Goal: Task Accomplishment & Management: Complete application form

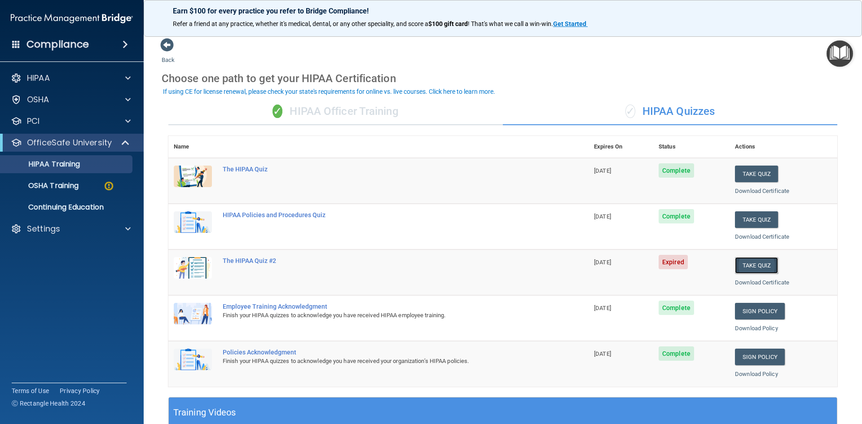
click at [752, 263] on button "Take Quiz" at bounding box center [756, 265] width 43 height 17
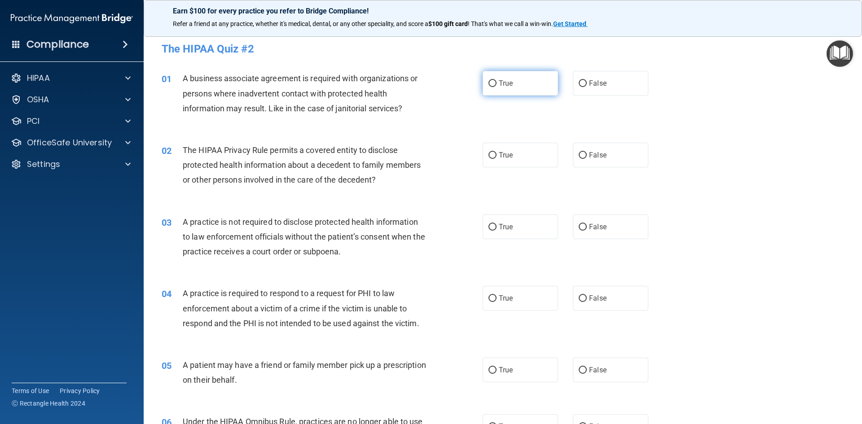
click at [500, 77] on label "True" at bounding box center [519, 83] width 75 height 25
click at [496, 80] on input "True" at bounding box center [492, 83] width 8 height 7
radio input "true"
click at [589, 155] on span "False" at bounding box center [598, 155] width 18 height 9
click at [587, 155] on input "False" at bounding box center [582, 155] width 8 height 7
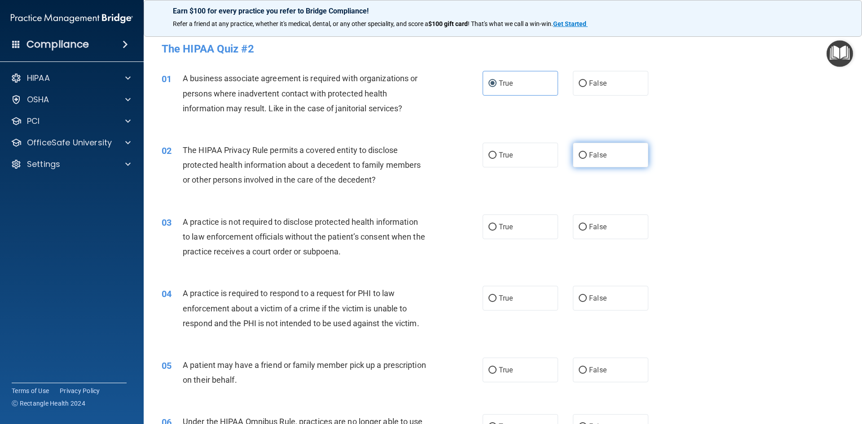
radio input "true"
click at [594, 229] on span "False" at bounding box center [598, 227] width 18 height 9
click at [587, 229] on input "False" at bounding box center [582, 227] width 8 height 7
radio input "true"
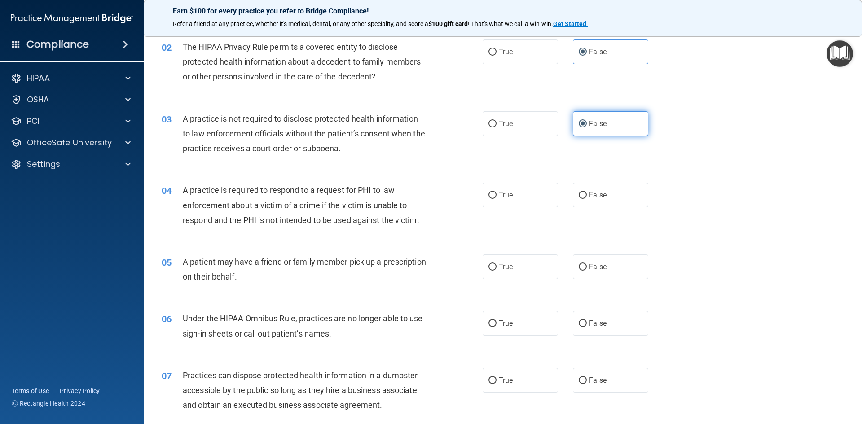
scroll to position [135, 0]
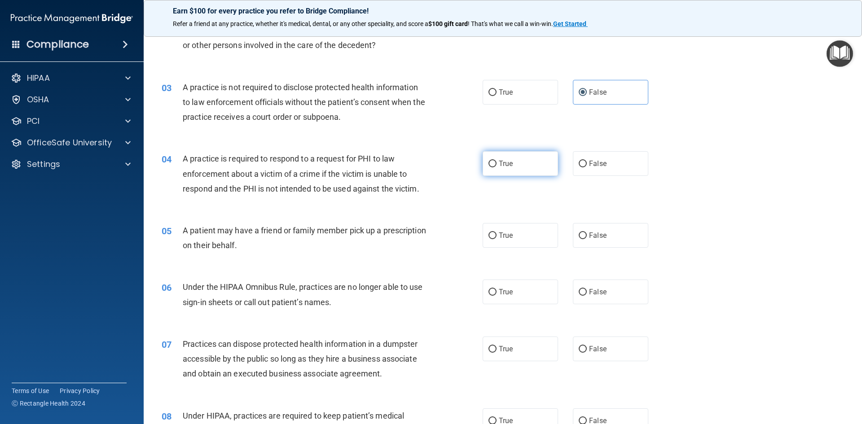
click at [504, 161] on span "True" at bounding box center [506, 163] width 14 height 9
click at [496, 161] on input "True" at bounding box center [492, 164] width 8 height 7
radio input "true"
click at [538, 235] on label "True" at bounding box center [519, 235] width 75 height 25
click at [496, 235] on input "True" at bounding box center [492, 235] width 8 height 7
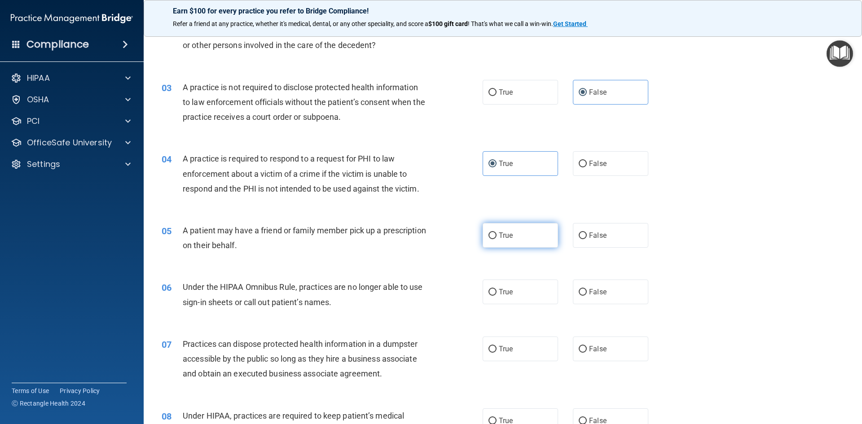
radio input "true"
click at [596, 292] on span "False" at bounding box center [598, 292] width 18 height 9
click at [587, 292] on input "False" at bounding box center [582, 292] width 8 height 7
radio input "true"
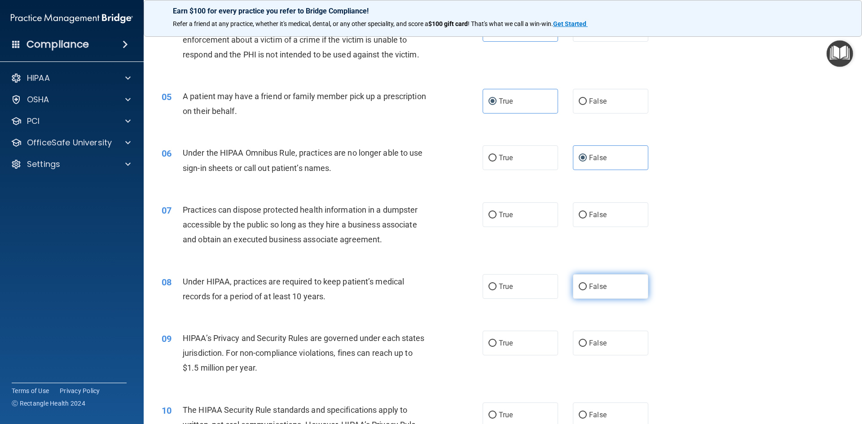
scroll to position [269, 0]
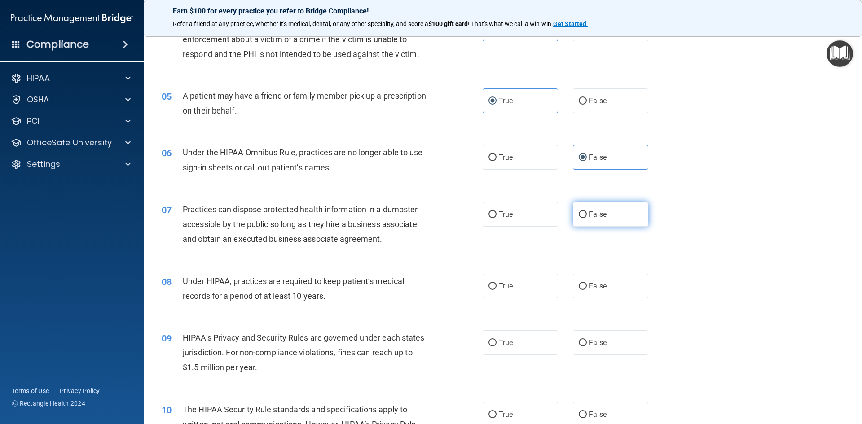
click at [601, 220] on label "False" at bounding box center [610, 214] width 75 height 25
click at [587, 218] on input "False" at bounding box center [582, 214] width 8 height 7
radio input "true"
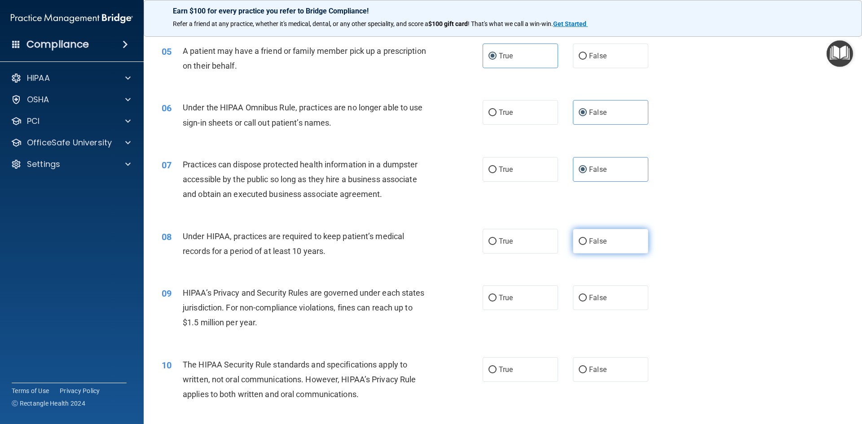
click at [603, 237] on label "False" at bounding box center [610, 241] width 75 height 25
click at [587, 238] on input "False" at bounding box center [582, 241] width 8 height 7
radio input "true"
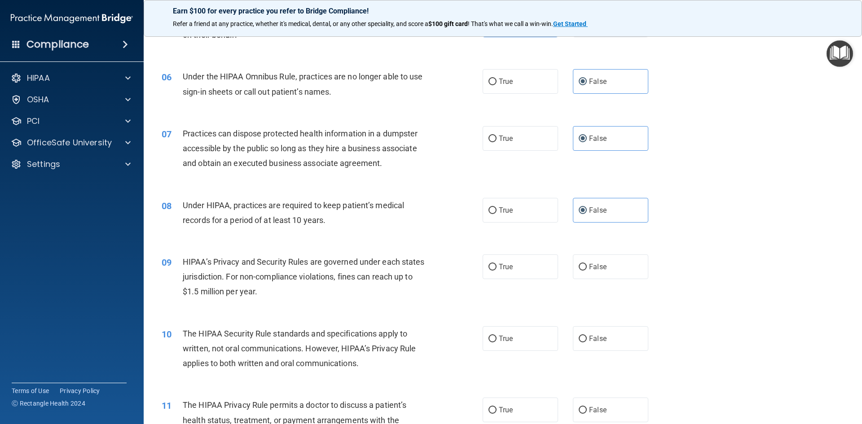
scroll to position [404, 0]
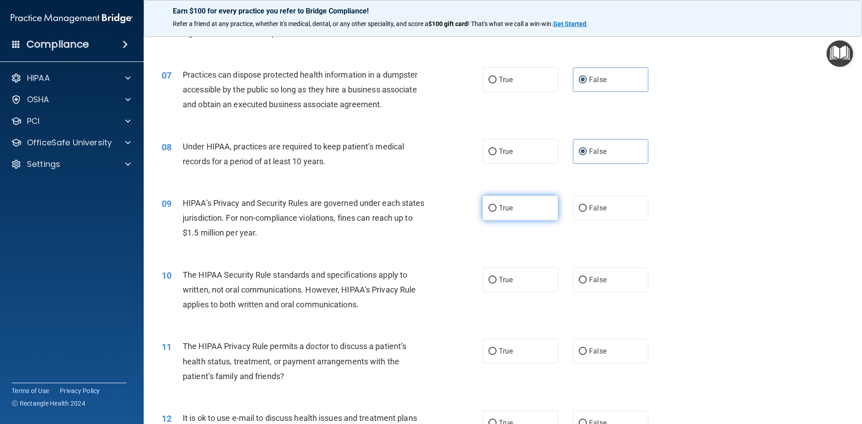
click at [499, 211] on span "True" at bounding box center [506, 208] width 14 height 9
click at [496, 211] on input "True" at bounding box center [492, 208] width 8 height 7
radio input "true"
click at [596, 284] on span "False" at bounding box center [598, 280] width 18 height 9
click at [587, 284] on input "False" at bounding box center [582, 280] width 8 height 7
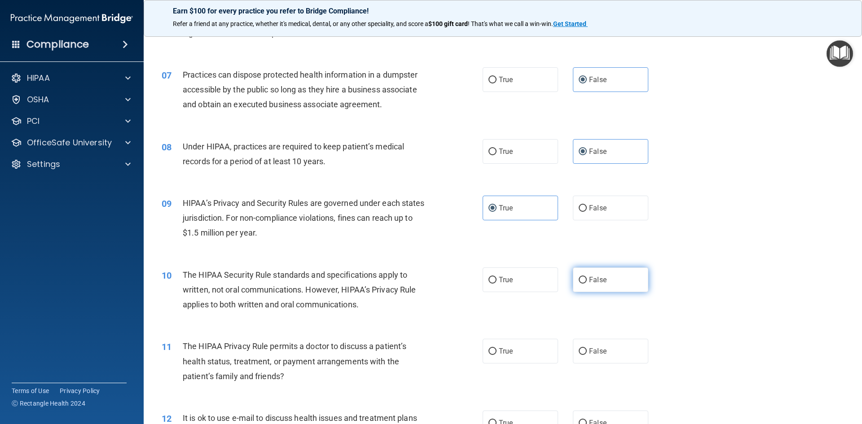
radio input "true"
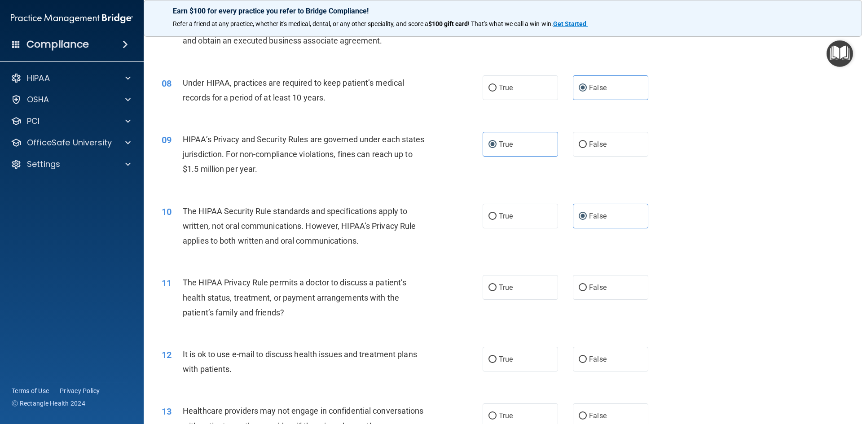
scroll to position [494, 0]
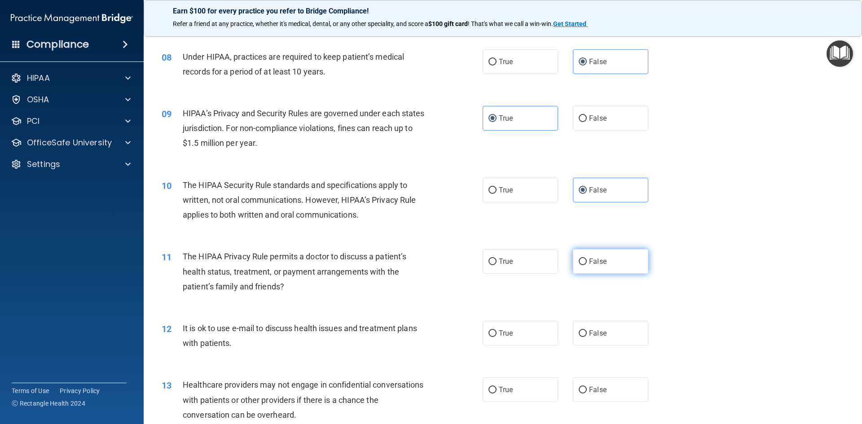
click at [591, 271] on label "False" at bounding box center [610, 261] width 75 height 25
click at [587, 265] on input "False" at bounding box center [582, 261] width 8 height 7
radio input "true"
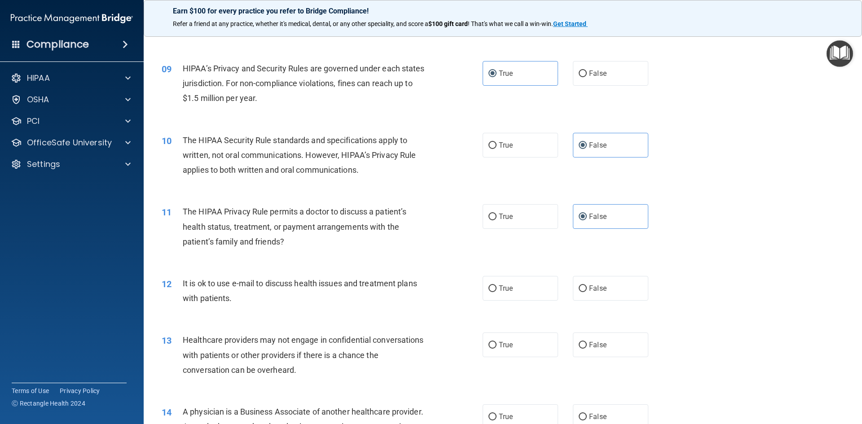
scroll to position [583, 0]
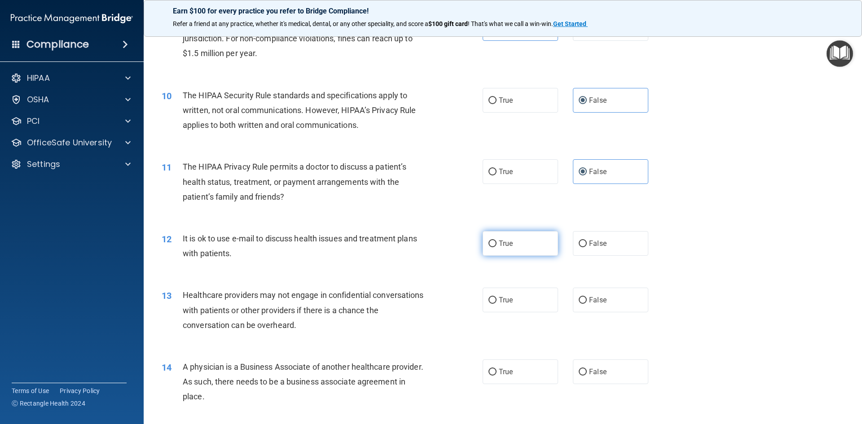
click at [507, 250] on label "True" at bounding box center [519, 243] width 75 height 25
click at [496, 247] on input "True" at bounding box center [492, 244] width 8 height 7
radio input "true"
click at [500, 297] on span "True" at bounding box center [506, 300] width 14 height 9
click at [496, 297] on input "True" at bounding box center [492, 300] width 8 height 7
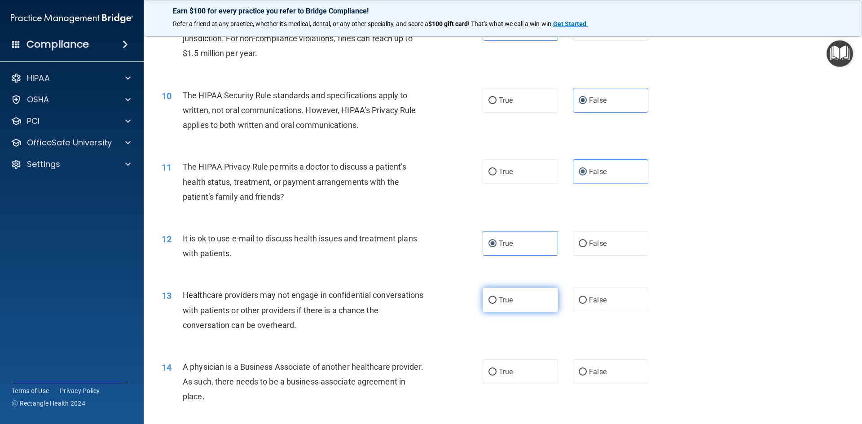
radio input "true"
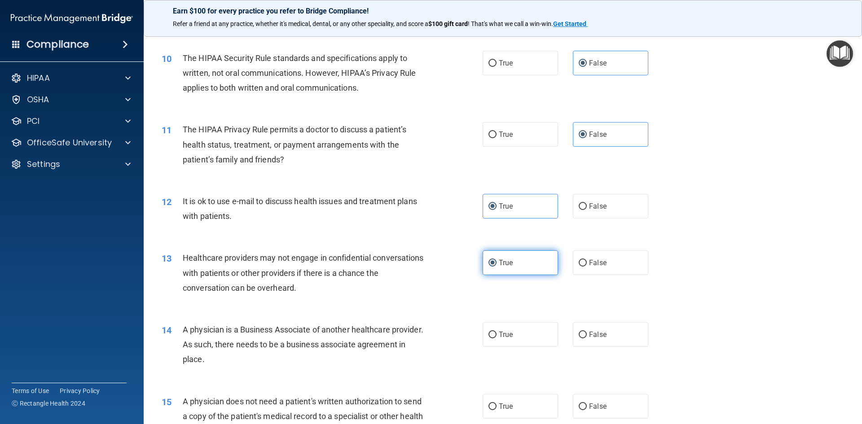
scroll to position [673, 0]
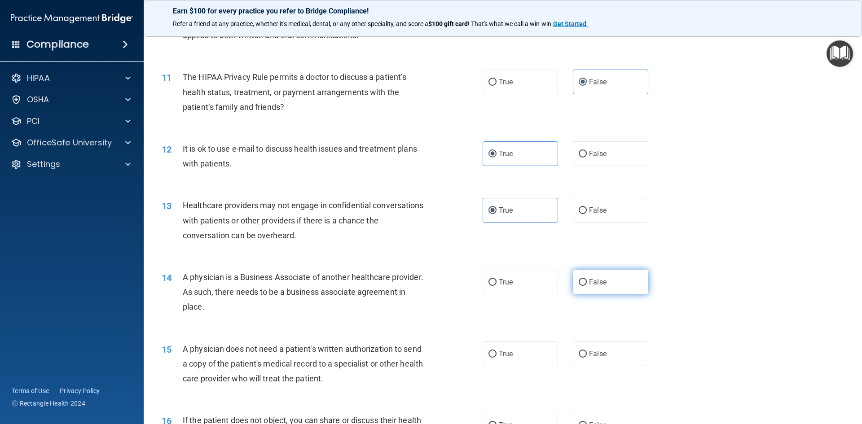
click at [578, 282] on input "False" at bounding box center [582, 282] width 8 height 7
radio input "true"
click at [504, 351] on span "True" at bounding box center [506, 354] width 14 height 9
click at [496, 351] on input "True" at bounding box center [492, 354] width 8 height 7
radio input "true"
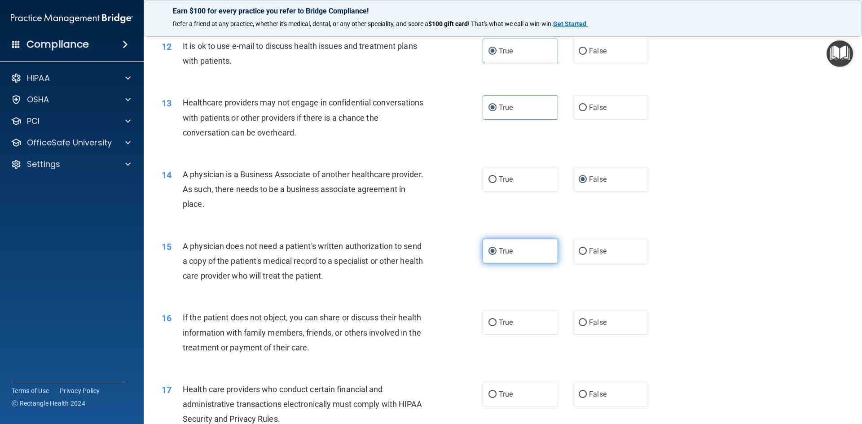
scroll to position [808, 0]
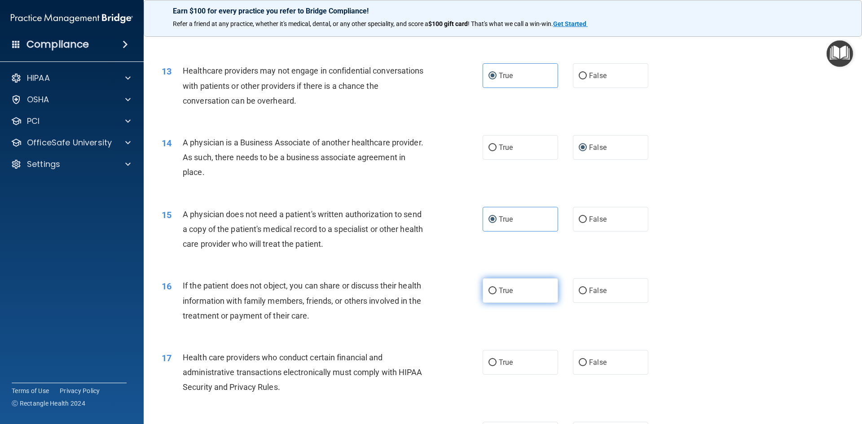
click at [518, 291] on label "True" at bounding box center [519, 290] width 75 height 25
click at [496, 291] on input "True" at bounding box center [492, 291] width 8 height 7
radio input "true"
click at [499, 362] on span "True" at bounding box center [506, 362] width 14 height 9
click at [496, 362] on input "True" at bounding box center [492, 362] width 8 height 7
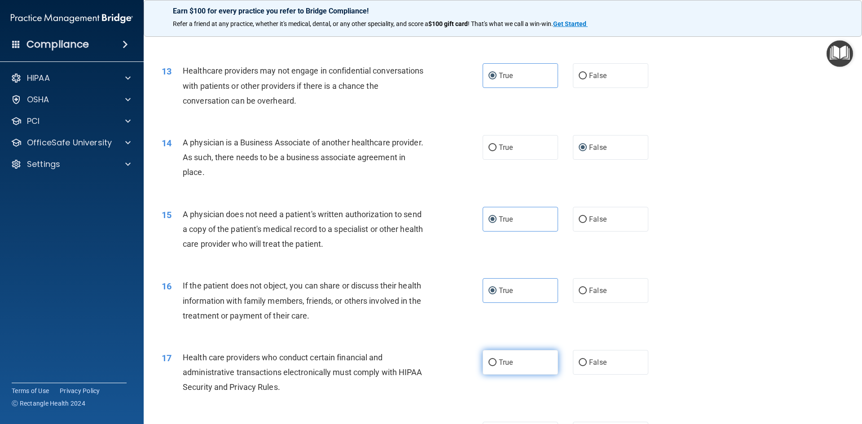
radio input "true"
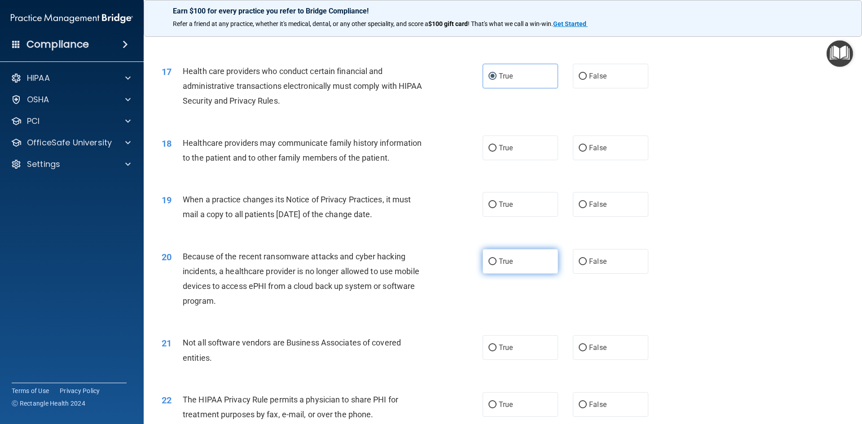
scroll to position [1122, 0]
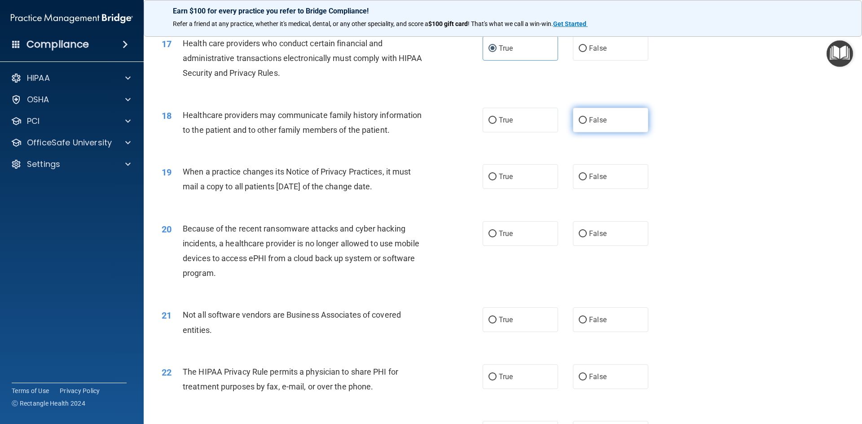
click at [609, 119] on label "False" at bounding box center [610, 120] width 75 height 25
click at [587, 119] on input "False" at bounding box center [582, 120] width 8 height 7
radio input "true"
click at [507, 179] on span "True" at bounding box center [506, 176] width 14 height 9
click at [496, 179] on input "True" at bounding box center [492, 177] width 8 height 7
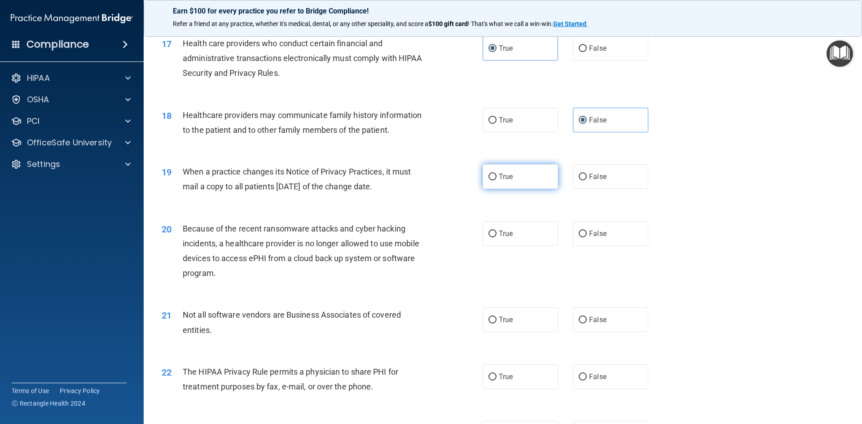
radio input "true"
click at [591, 228] on label "False" at bounding box center [610, 233] width 75 height 25
click at [587, 231] on input "False" at bounding box center [582, 234] width 8 height 7
radio input "true"
click at [614, 324] on label "False" at bounding box center [610, 319] width 75 height 25
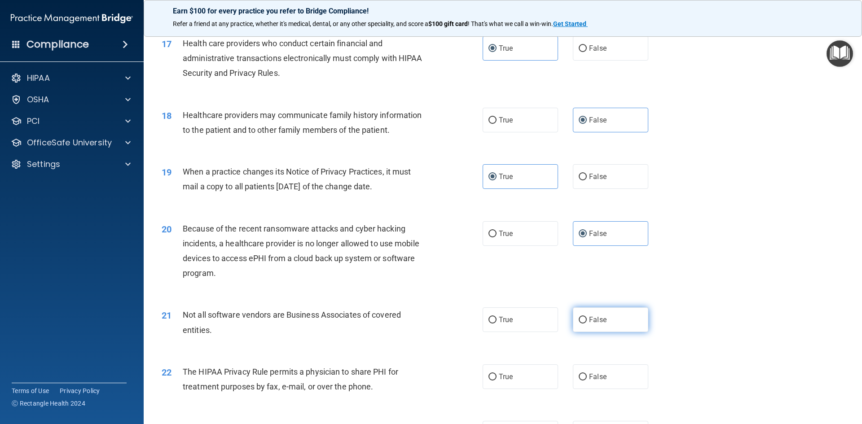
click at [587, 324] on input "False" at bounding box center [582, 320] width 8 height 7
radio input "true"
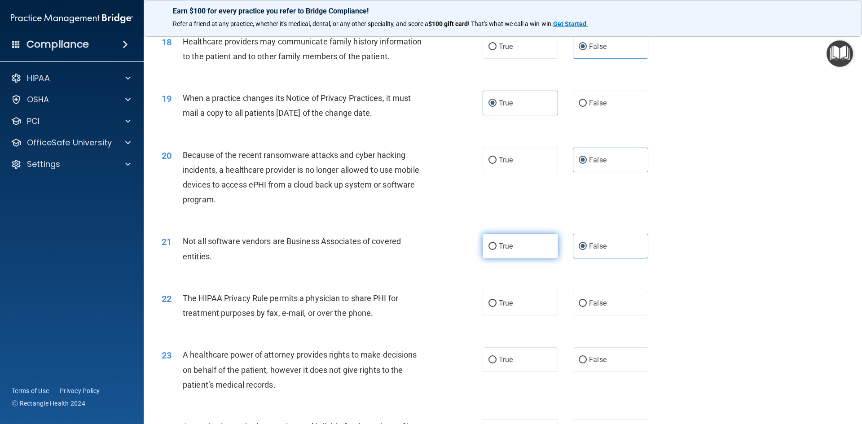
scroll to position [1212, 0]
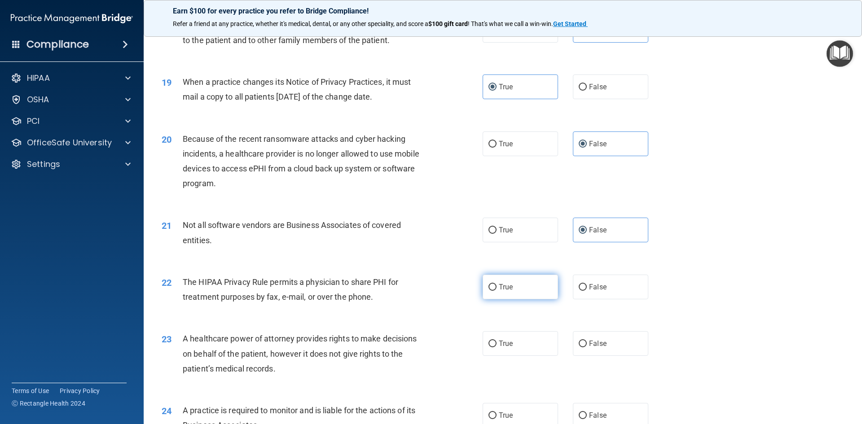
click at [535, 297] on label "True" at bounding box center [519, 287] width 75 height 25
click at [496, 291] on input "True" at bounding box center [492, 287] width 8 height 7
radio input "true"
click at [536, 347] on label "True" at bounding box center [519, 343] width 75 height 25
click at [496, 347] on input "True" at bounding box center [492, 344] width 8 height 7
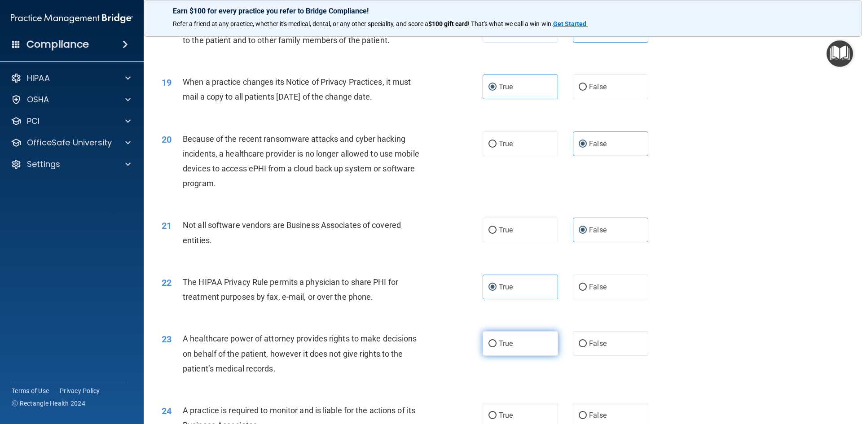
radio input "true"
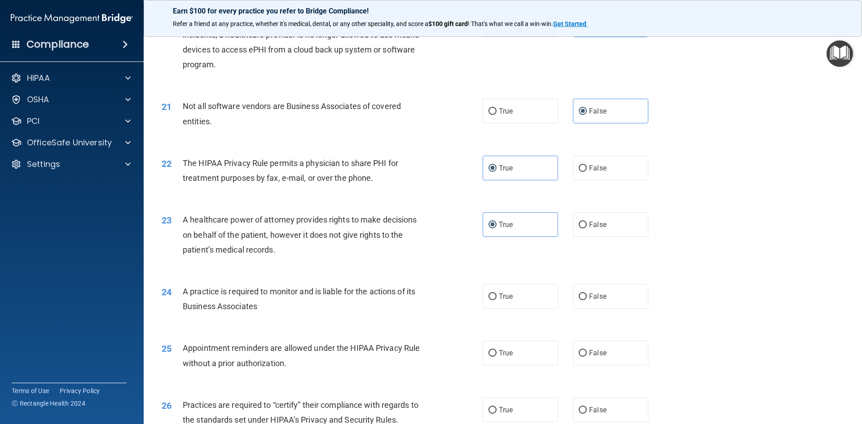
scroll to position [1346, 0]
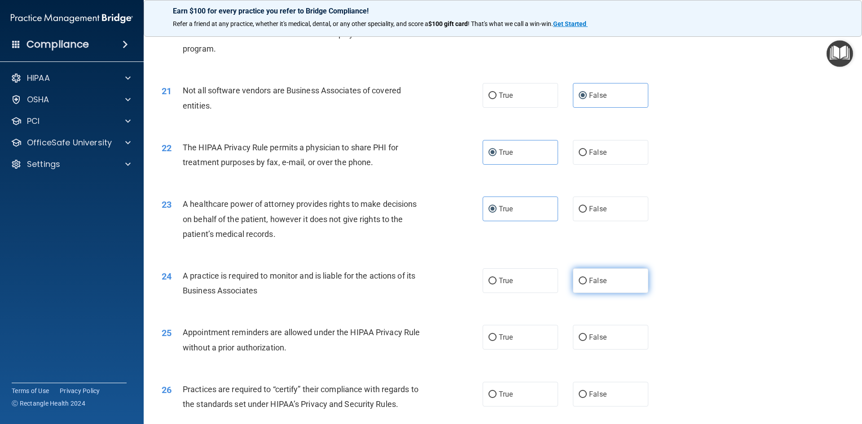
click at [594, 274] on label "False" at bounding box center [610, 280] width 75 height 25
click at [587, 278] on input "False" at bounding box center [582, 281] width 8 height 7
radio input "true"
click at [521, 340] on label "True" at bounding box center [519, 337] width 75 height 25
click at [496, 340] on input "True" at bounding box center [492, 337] width 8 height 7
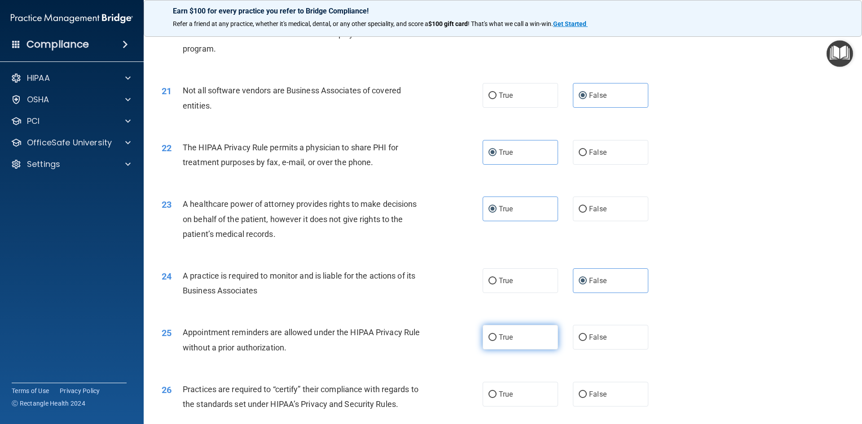
radio input "true"
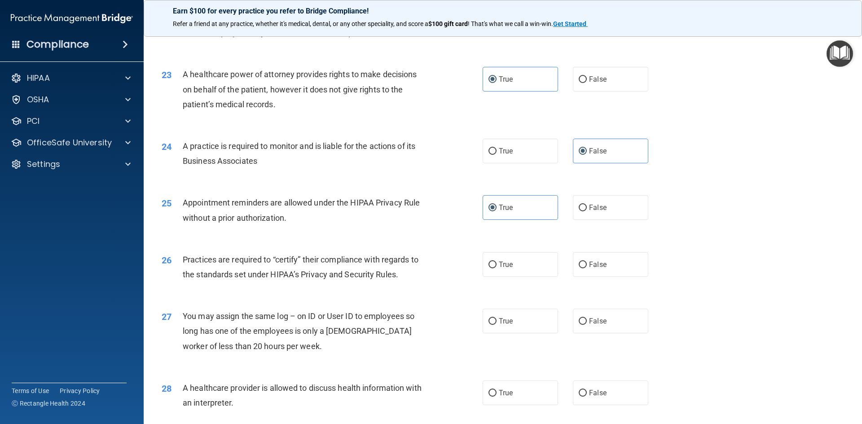
scroll to position [1481, 0]
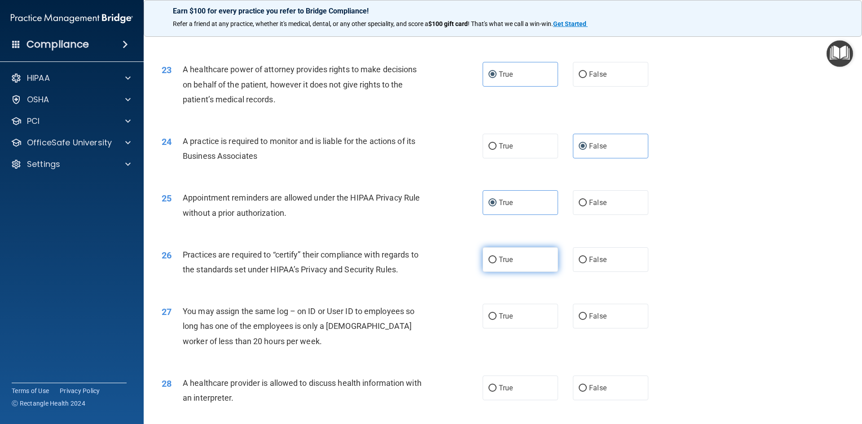
click at [511, 256] on label "True" at bounding box center [519, 259] width 75 height 25
click at [496, 257] on input "True" at bounding box center [492, 260] width 8 height 7
radio input "true"
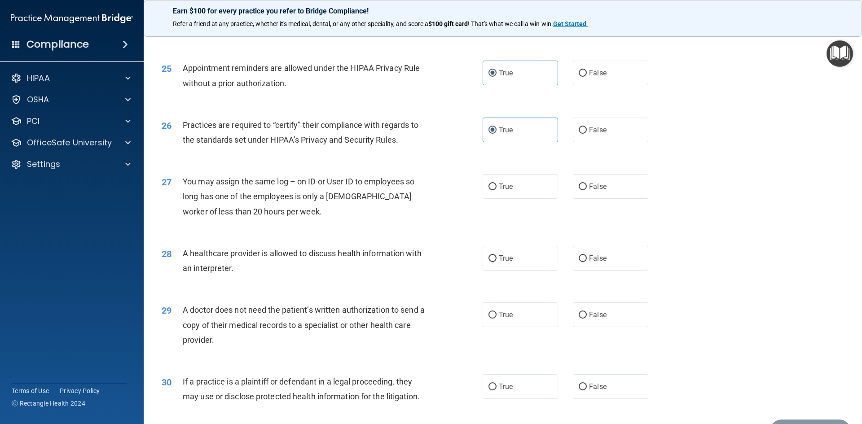
scroll to position [1616, 0]
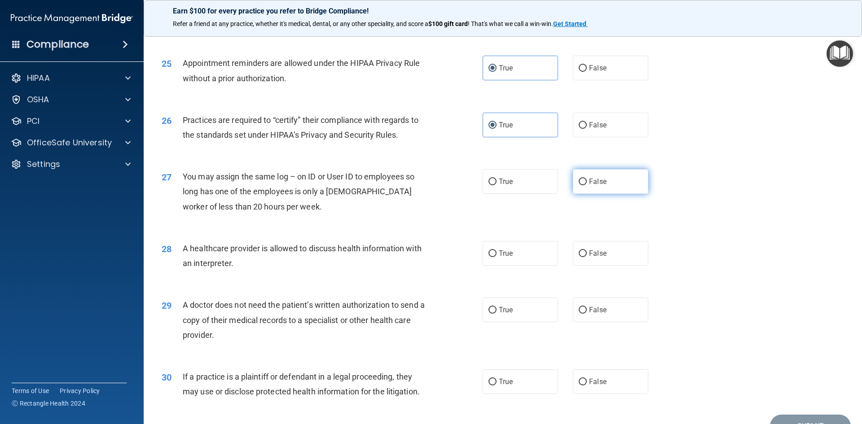
click at [580, 184] on input "False" at bounding box center [582, 182] width 8 height 7
radio input "true"
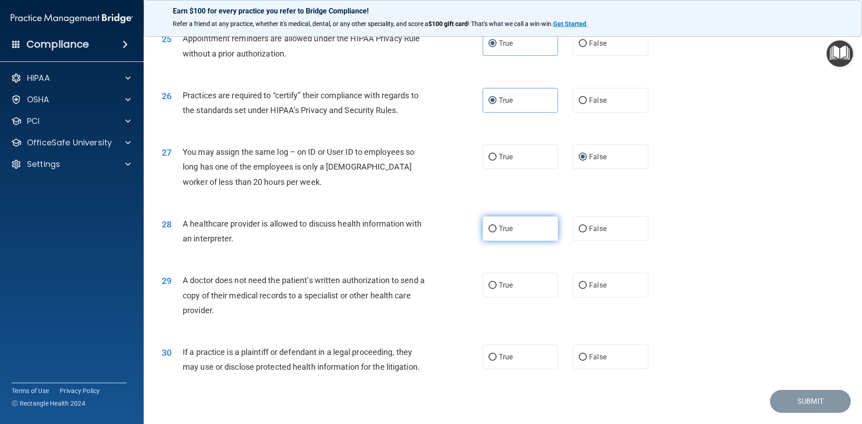
scroll to position [1665, 0]
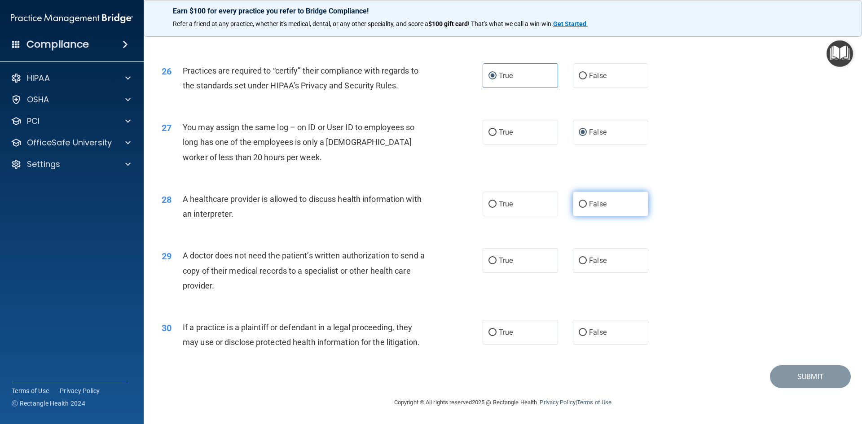
click at [604, 210] on label "False" at bounding box center [610, 204] width 75 height 25
click at [587, 208] on input "False" at bounding box center [582, 204] width 8 height 7
radio input "true"
click at [500, 267] on label "True" at bounding box center [519, 260] width 75 height 25
click at [496, 264] on input "True" at bounding box center [492, 261] width 8 height 7
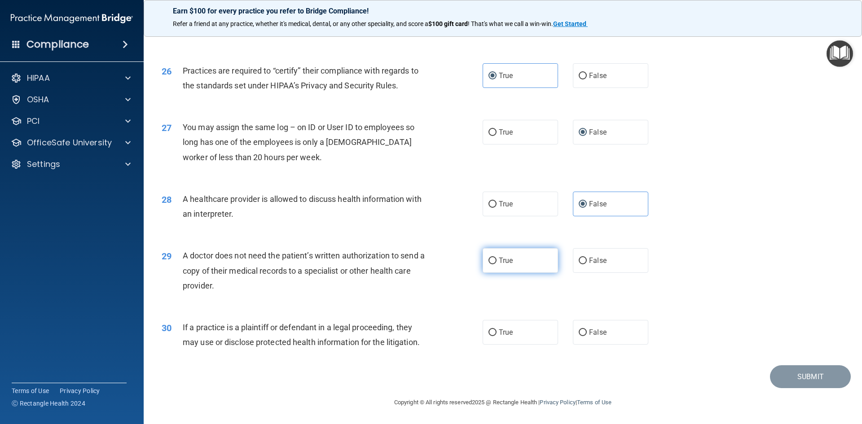
radio input "true"
click at [515, 333] on label "True" at bounding box center [519, 332] width 75 height 25
click at [496, 333] on input "True" at bounding box center [492, 332] width 8 height 7
radio input "true"
click at [810, 381] on button "Submit" at bounding box center [810, 376] width 81 height 23
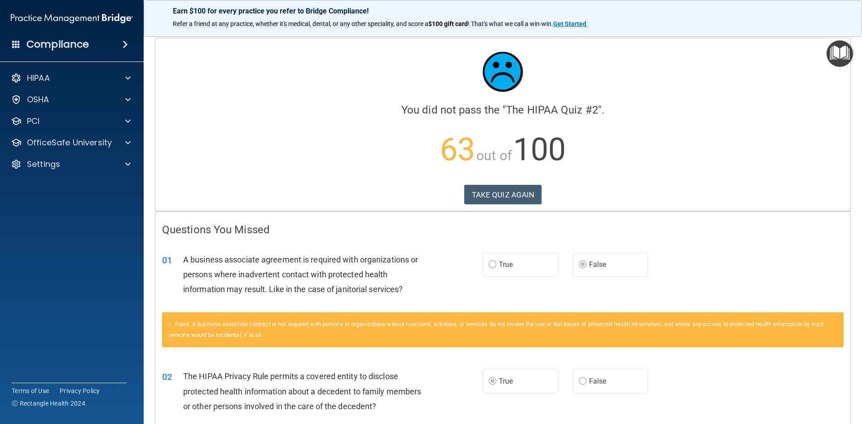
click at [440, 135] on span "63" at bounding box center [457, 149] width 35 height 37
click at [472, 188] on button "TAKE QUIZ AGAIN" at bounding box center [503, 195] width 78 height 20
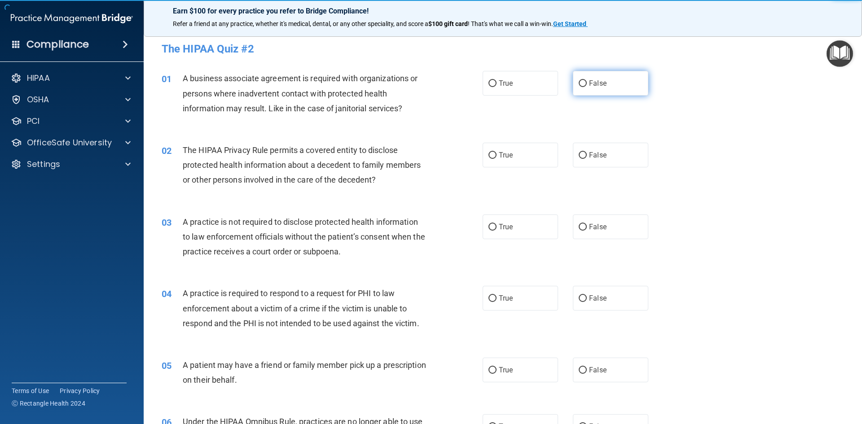
click at [596, 85] on span "False" at bounding box center [598, 83] width 18 height 9
click at [587, 85] on input "False" at bounding box center [582, 83] width 8 height 7
radio input "true"
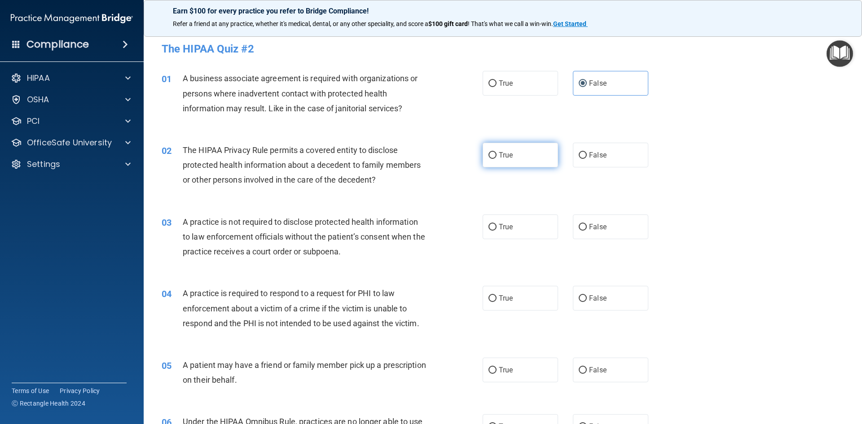
click at [516, 159] on label "True" at bounding box center [519, 155] width 75 height 25
click at [496, 159] on input "True" at bounding box center [492, 155] width 8 height 7
radio input "true"
click at [583, 233] on label "False" at bounding box center [610, 227] width 75 height 25
click at [583, 231] on input "False" at bounding box center [582, 227] width 8 height 7
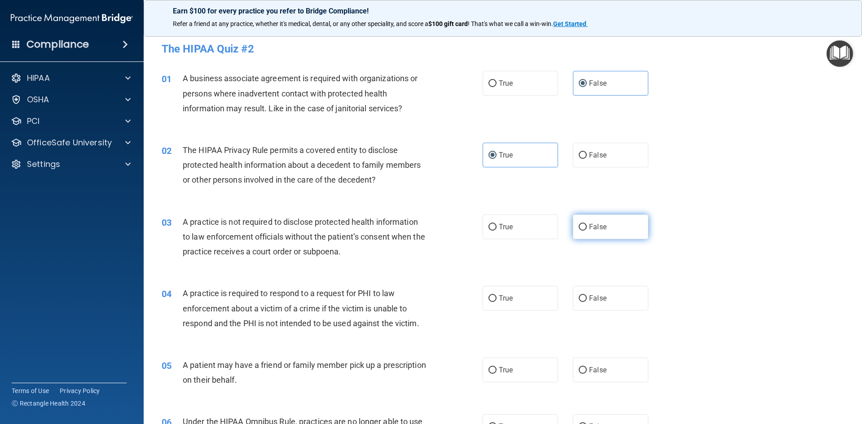
radio input "true"
click at [511, 299] on label "True" at bounding box center [519, 298] width 75 height 25
click at [496, 299] on input "True" at bounding box center [492, 298] width 8 height 7
radio input "true"
click at [512, 368] on label "True" at bounding box center [519, 370] width 75 height 25
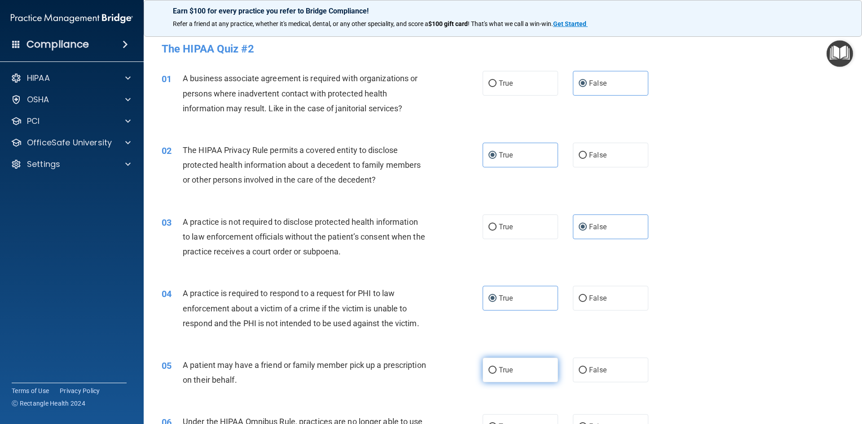
click at [496, 368] on input "True" at bounding box center [492, 370] width 8 height 7
radio input "true"
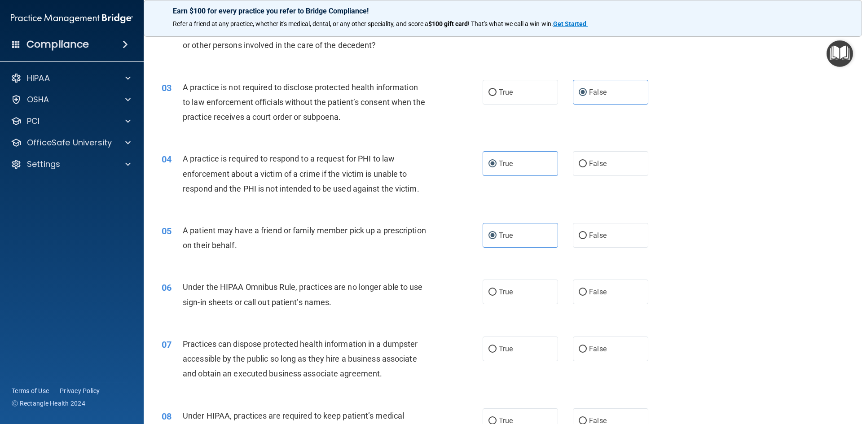
scroll to position [269, 0]
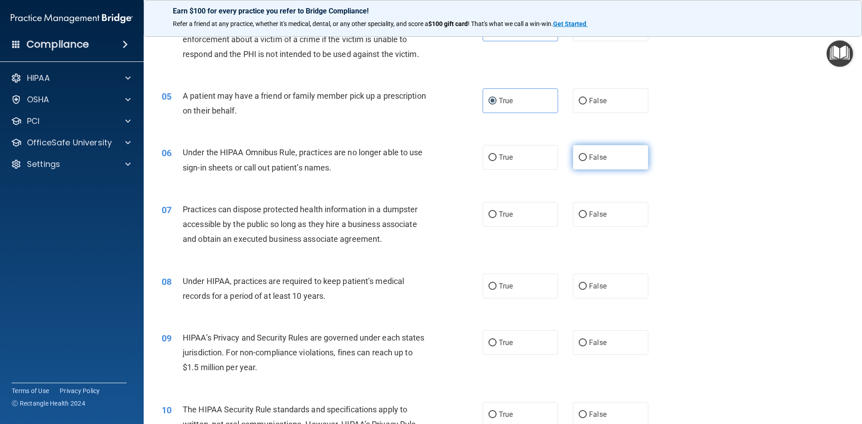
click at [600, 158] on span "False" at bounding box center [598, 157] width 18 height 9
click at [587, 158] on input "False" at bounding box center [582, 157] width 8 height 7
radio input "true"
click at [600, 216] on span "False" at bounding box center [598, 214] width 18 height 9
click at [587, 216] on input "False" at bounding box center [582, 214] width 8 height 7
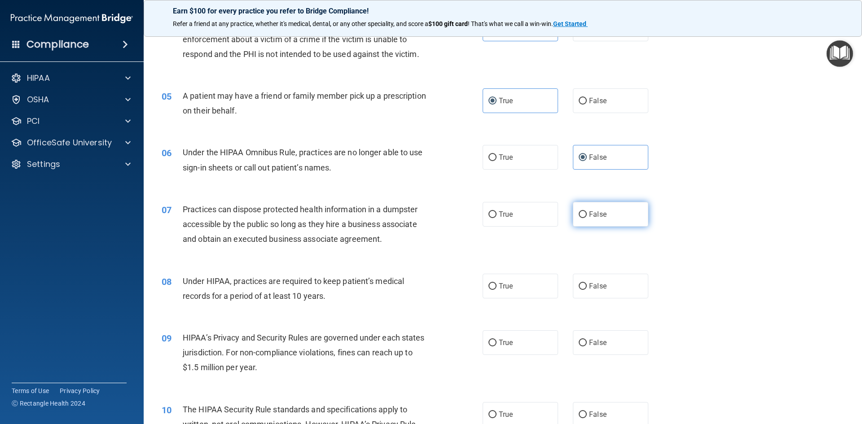
radio input "true"
click at [596, 284] on span "False" at bounding box center [598, 286] width 18 height 9
click at [587, 284] on input "False" at bounding box center [582, 286] width 8 height 7
radio input "true"
click at [602, 337] on label "False" at bounding box center [610, 342] width 75 height 25
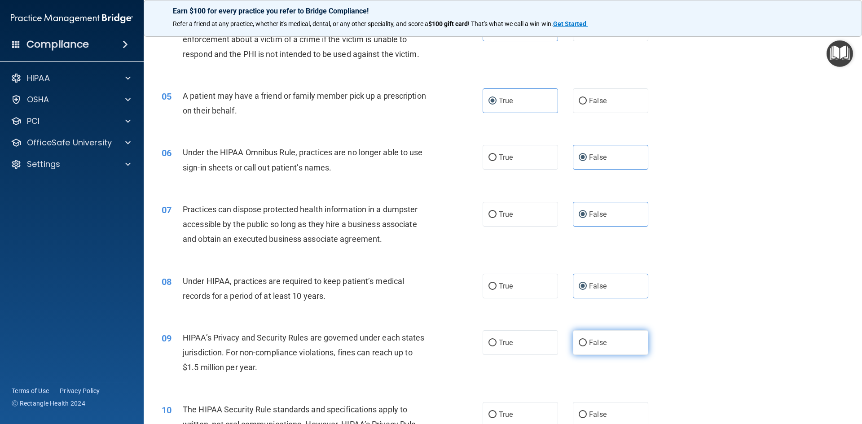
click at [587, 340] on input "False" at bounding box center [582, 343] width 8 height 7
radio input "true"
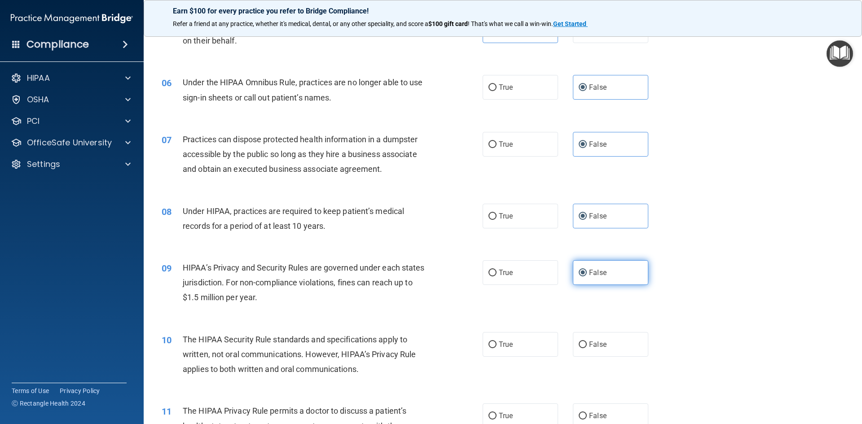
scroll to position [359, 0]
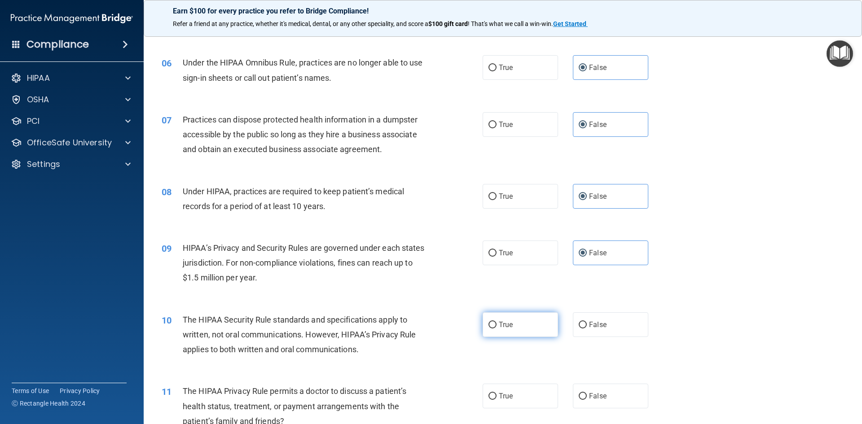
click at [500, 321] on label "True" at bounding box center [519, 324] width 75 height 25
click at [496, 322] on input "True" at bounding box center [492, 325] width 8 height 7
radio input "true"
click at [510, 390] on label "True" at bounding box center [519, 396] width 75 height 25
click at [496, 393] on input "True" at bounding box center [492, 396] width 8 height 7
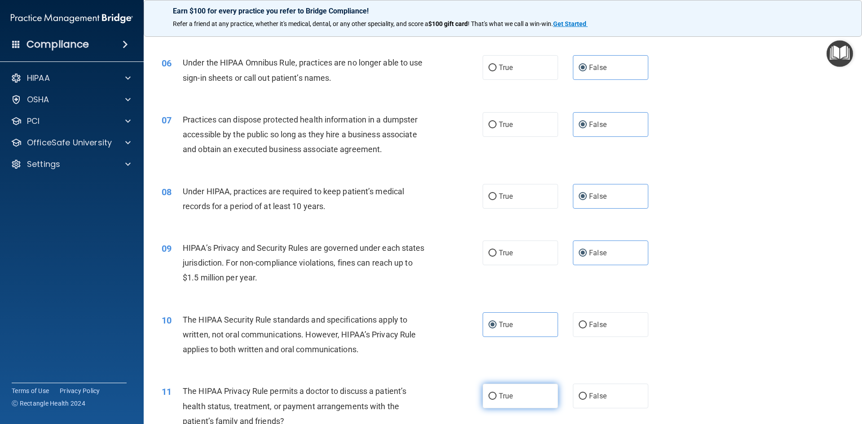
radio input "true"
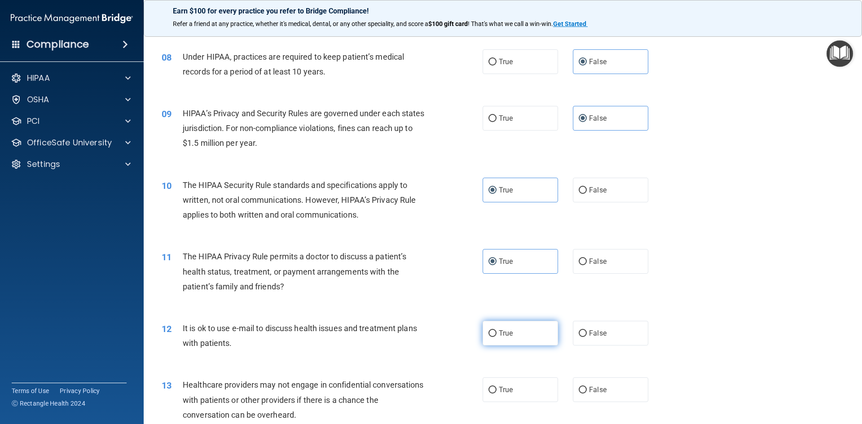
click at [510, 326] on label "True" at bounding box center [519, 333] width 75 height 25
click at [496, 330] on input "True" at bounding box center [492, 333] width 8 height 7
radio input "true"
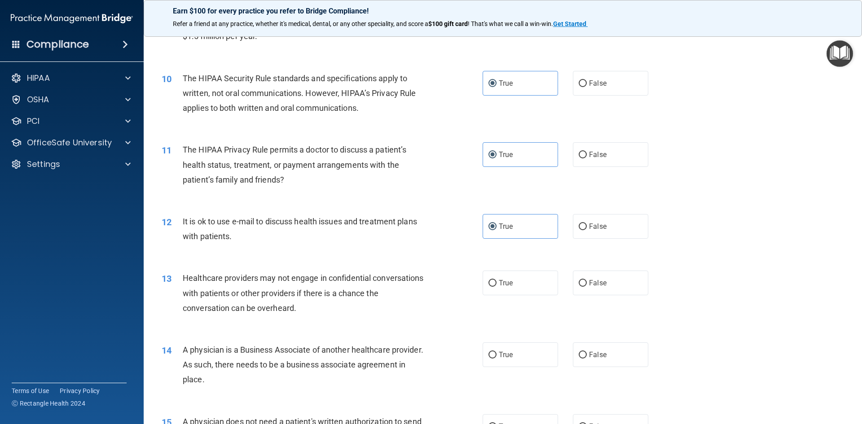
scroll to position [628, 0]
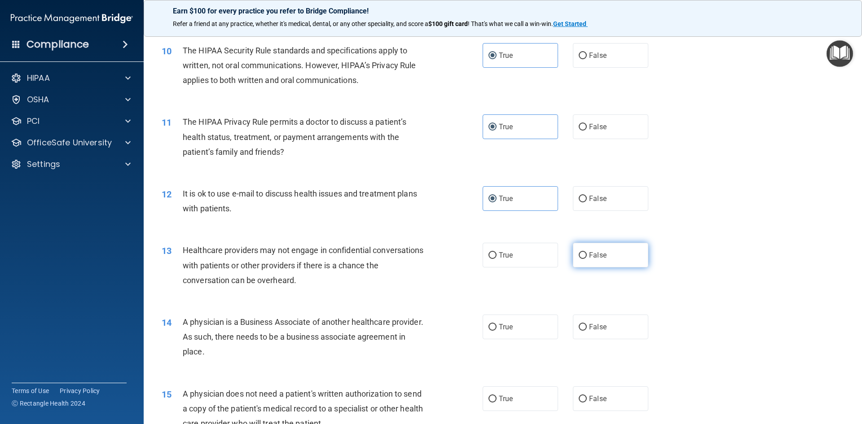
click at [601, 251] on span "False" at bounding box center [598, 255] width 18 height 9
click at [587, 252] on input "False" at bounding box center [582, 255] width 8 height 7
radio input "true"
click at [608, 322] on label "False" at bounding box center [610, 327] width 75 height 25
click at [587, 324] on input "False" at bounding box center [582, 327] width 8 height 7
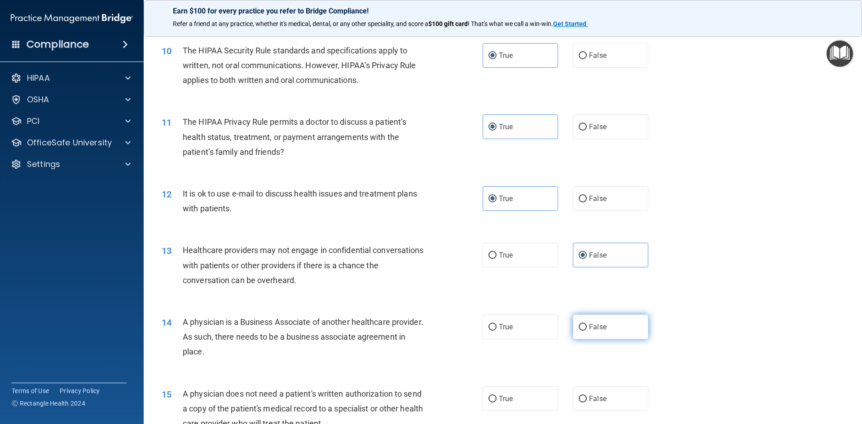
radio input "true"
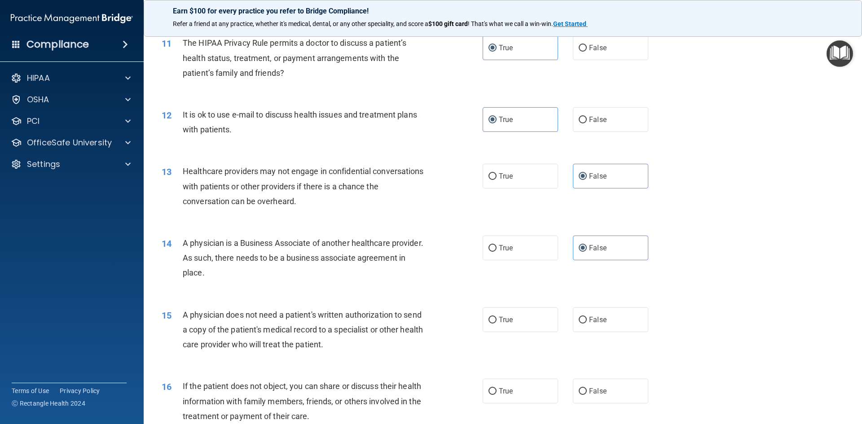
scroll to position [718, 0]
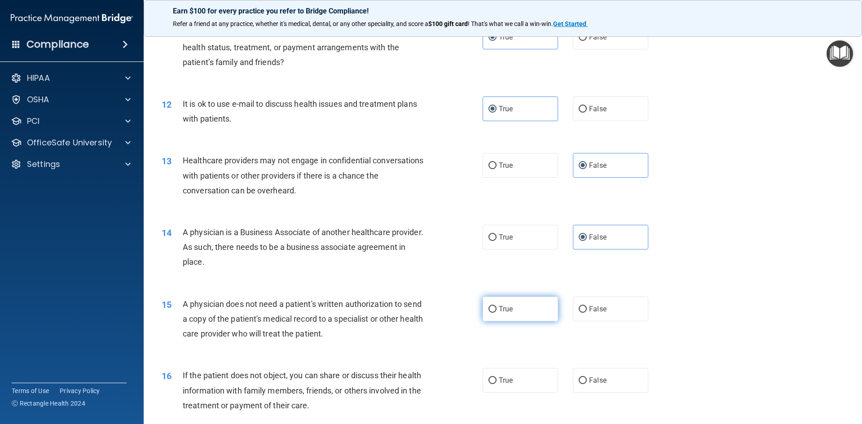
click at [500, 308] on span "True" at bounding box center [506, 309] width 14 height 9
click at [496, 308] on input "True" at bounding box center [492, 309] width 8 height 7
radio input "true"
click at [507, 374] on label "True" at bounding box center [519, 380] width 75 height 25
click at [496, 377] on input "True" at bounding box center [492, 380] width 8 height 7
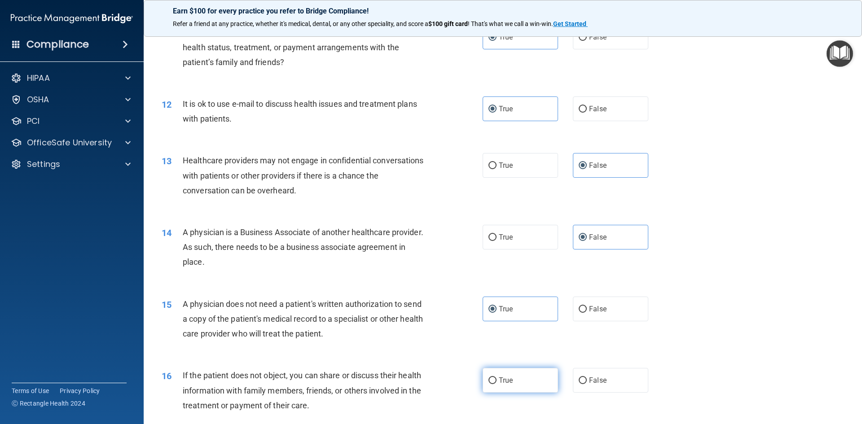
radio input "true"
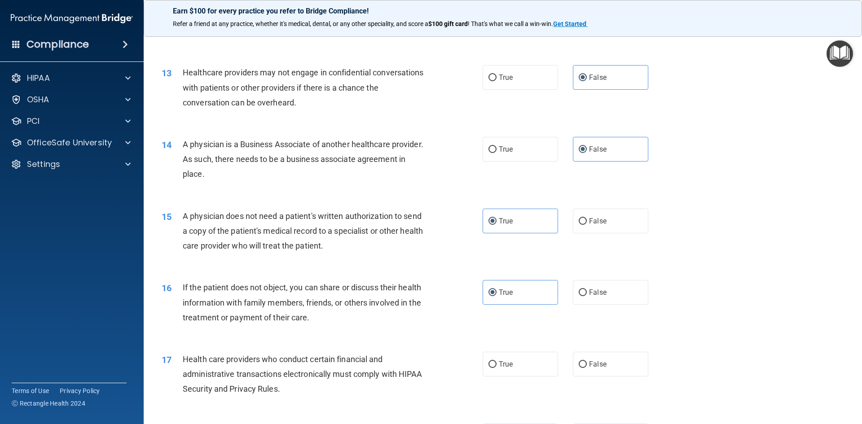
scroll to position [808, 0]
click at [515, 354] on label "True" at bounding box center [519, 362] width 75 height 25
click at [496, 359] on input "True" at bounding box center [492, 362] width 8 height 7
radio input "true"
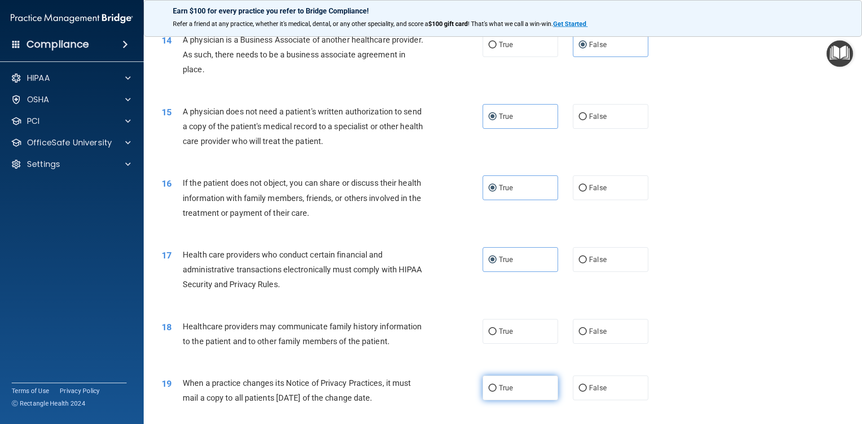
scroll to position [942, 0]
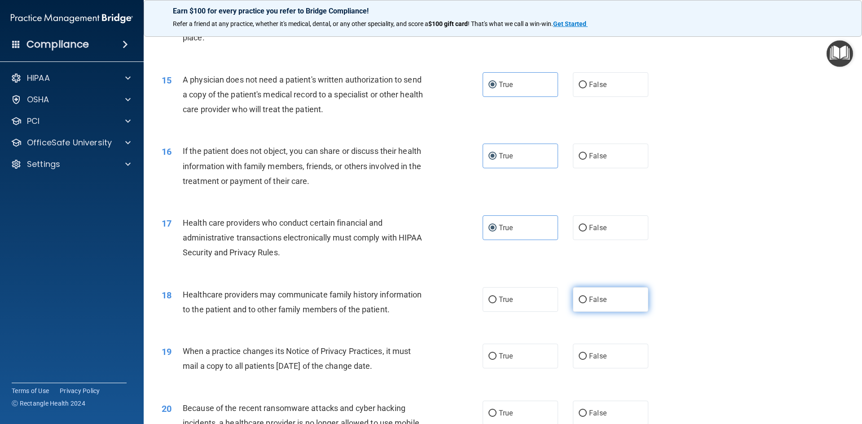
click at [593, 300] on span "False" at bounding box center [598, 299] width 18 height 9
click at [587, 300] on input "False" at bounding box center [582, 300] width 8 height 7
radio input "true"
click at [592, 355] on span "False" at bounding box center [598, 356] width 18 height 9
click at [587, 355] on input "False" at bounding box center [582, 356] width 8 height 7
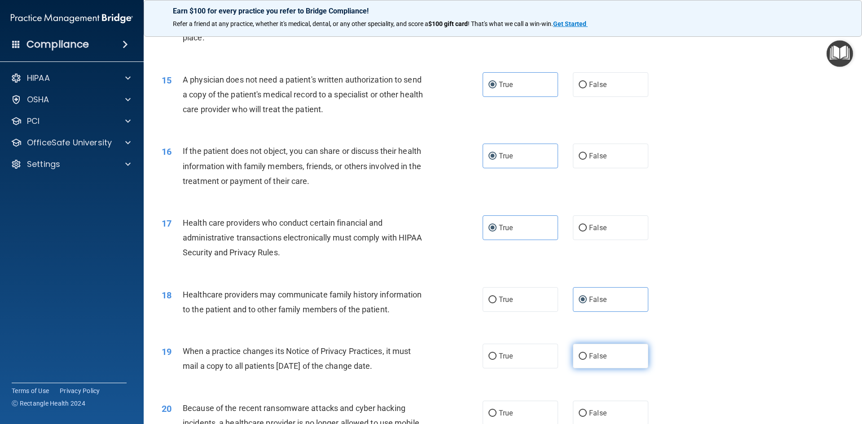
radio input "true"
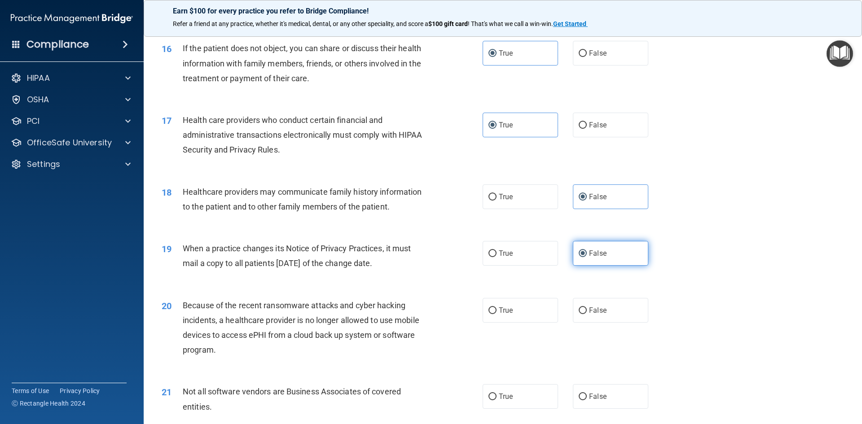
scroll to position [1077, 0]
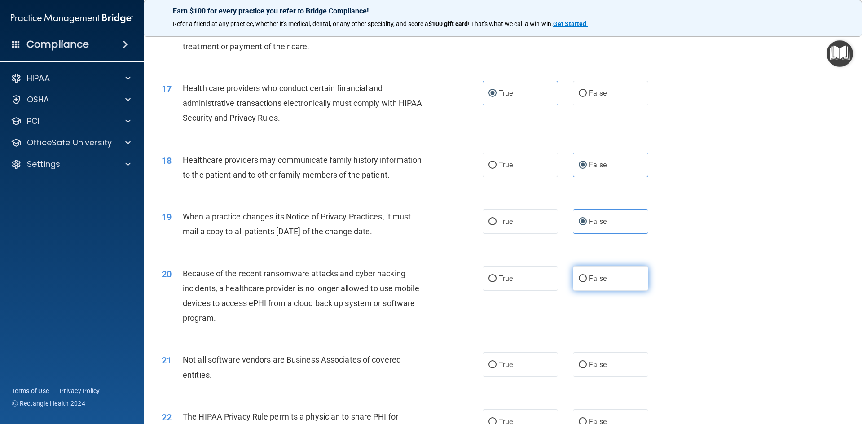
click at [599, 278] on span "False" at bounding box center [598, 278] width 18 height 9
click at [587, 278] on input "False" at bounding box center [582, 279] width 8 height 7
radio input "true"
click at [523, 375] on label "True" at bounding box center [519, 364] width 75 height 25
click at [496, 368] on input "True" at bounding box center [492, 365] width 8 height 7
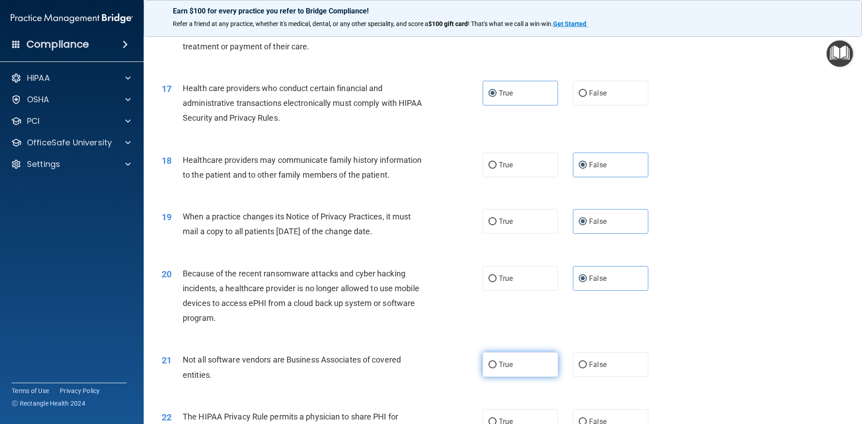
radio input "true"
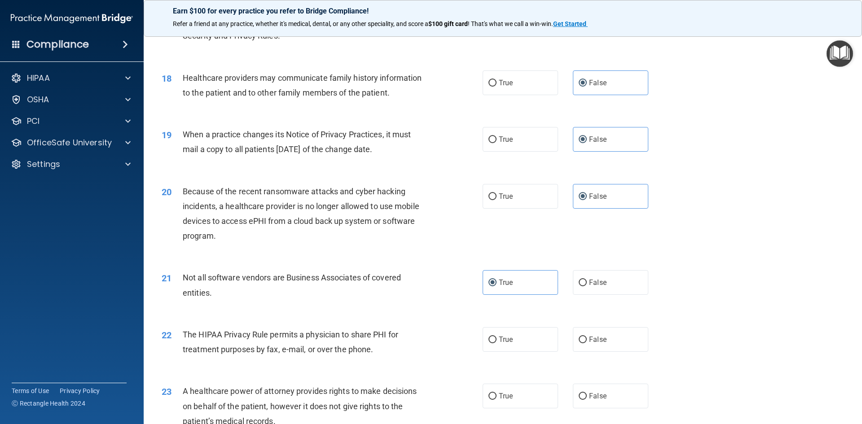
scroll to position [1167, 0]
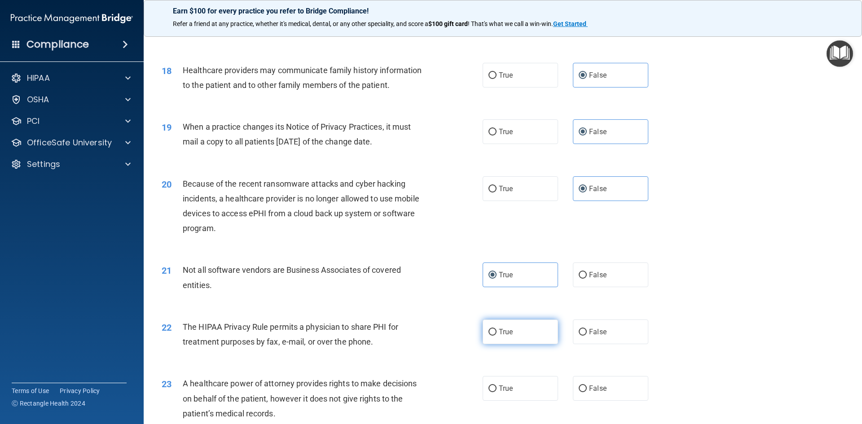
click at [518, 340] on label "True" at bounding box center [519, 332] width 75 height 25
click at [496, 336] on input "True" at bounding box center [492, 332] width 8 height 7
radio input "true"
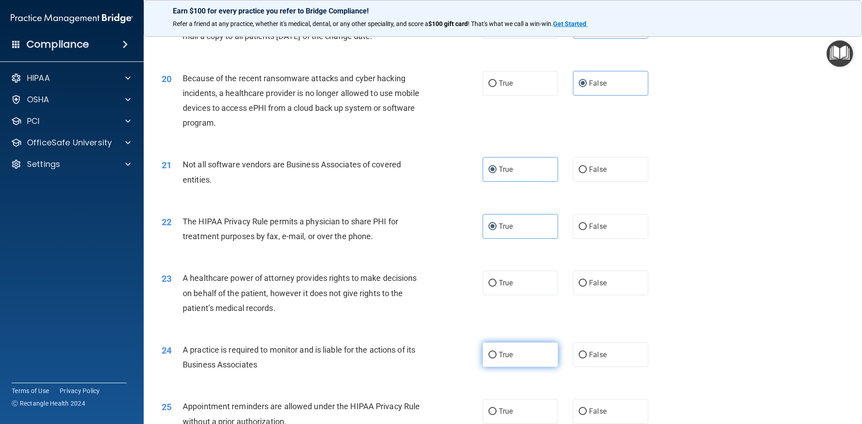
scroll to position [1301, 0]
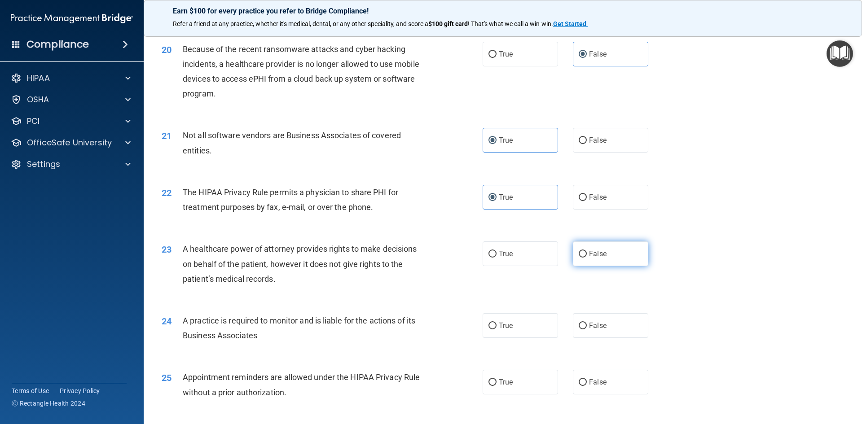
click at [610, 254] on label "False" at bounding box center [610, 253] width 75 height 25
click at [587, 254] on input "False" at bounding box center [582, 254] width 8 height 7
radio input "true"
click at [610, 324] on label "False" at bounding box center [610, 325] width 75 height 25
click at [587, 324] on input "False" at bounding box center [582, 326] width 8 height 7
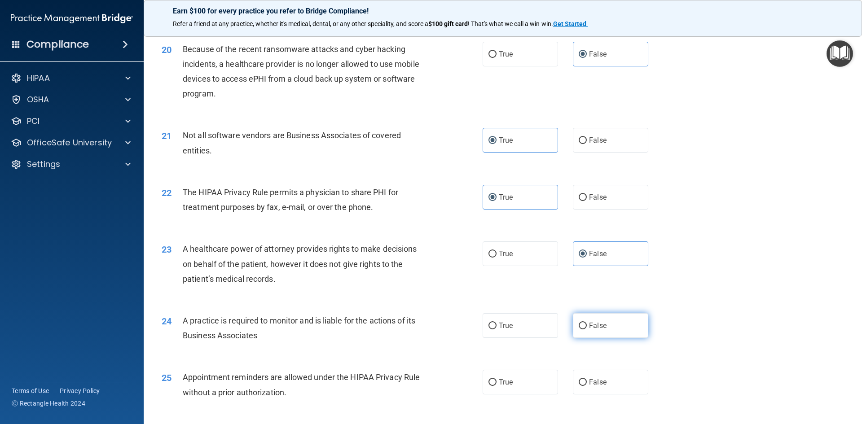
radio input "true"
drag, startPoint x: 517, startPoint y: 391, endPoint x: 529, endPoint y: 390, distance: 11.2
click at [518, 391] on label "True" at bounding box center [519, 382] width 75 height 25
click at [496, 386] on input "True" at bounding box center [492, 382] width 8 height 7
radio input "true"
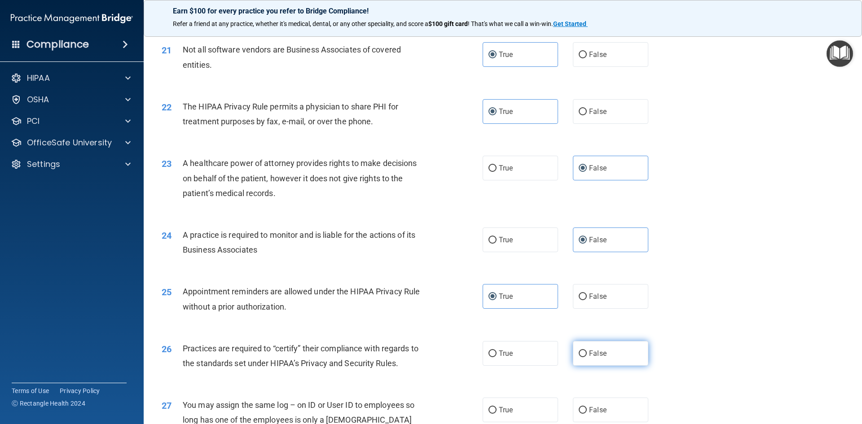
scroll to position [1391, 0]
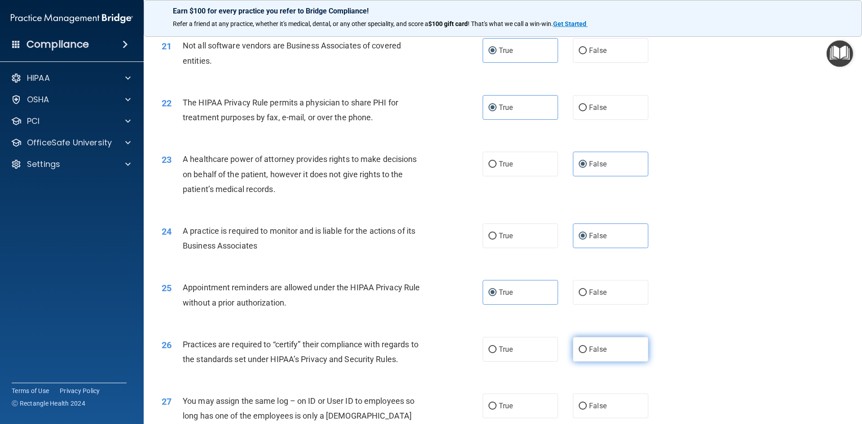
click at [611, 345] on label "False" at bounding box center [610, 349] width 75 height 25
click at [587, 346] on input "False" at bounding box center [582, 349] width 8 height 7
radio input "true"
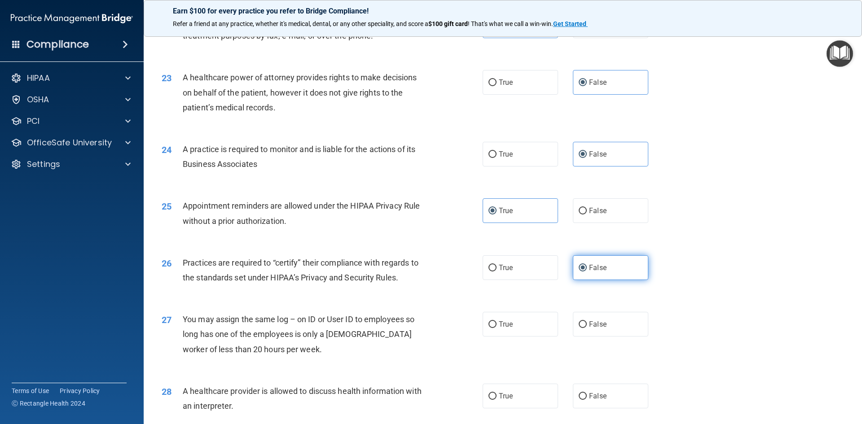
scroll to position [1481, 0]
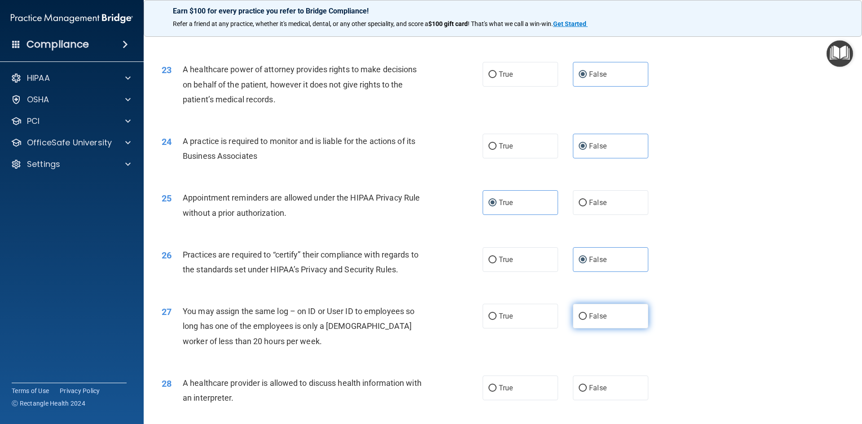
click at [608, 318] on label "False" at bounding box center [610, 316] width 75 height 25
click at [587, 318] on input "False" at bounding box center [582, 316] width 8 height 7
radio input "true"
click at [506, 386] on span "True" at bounding box center [506, 388] width 14 height 9
click at [496, 386] on input "True" at bounding box center [492, 388] width 8 height 7
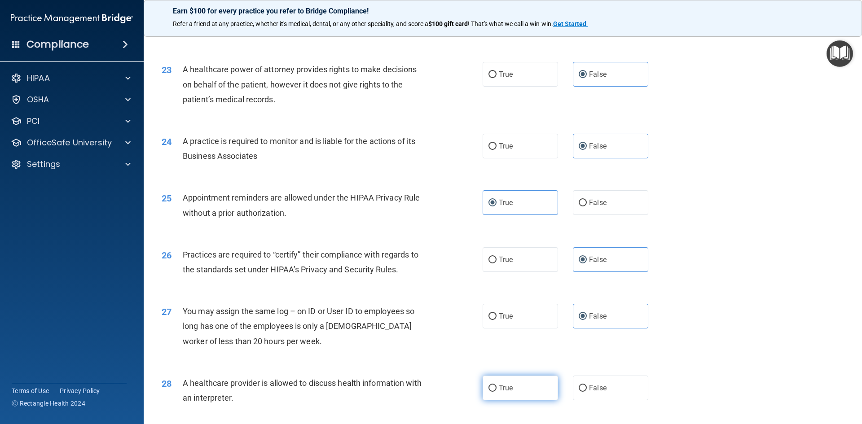
radio input "true"
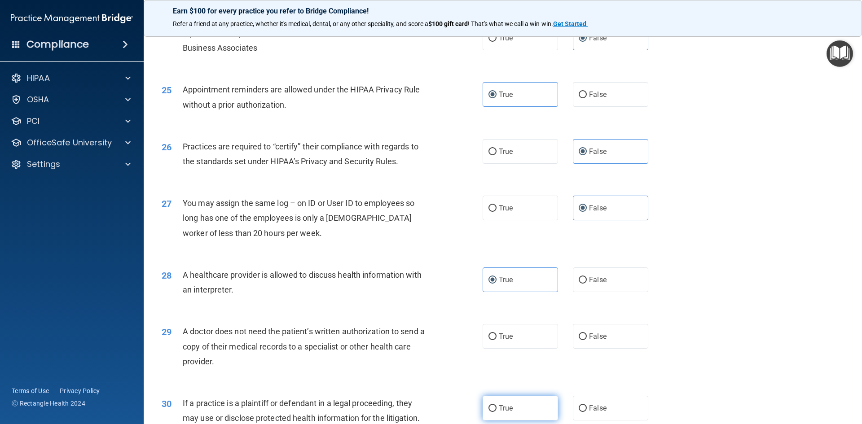
scroll to position [1616, 0]
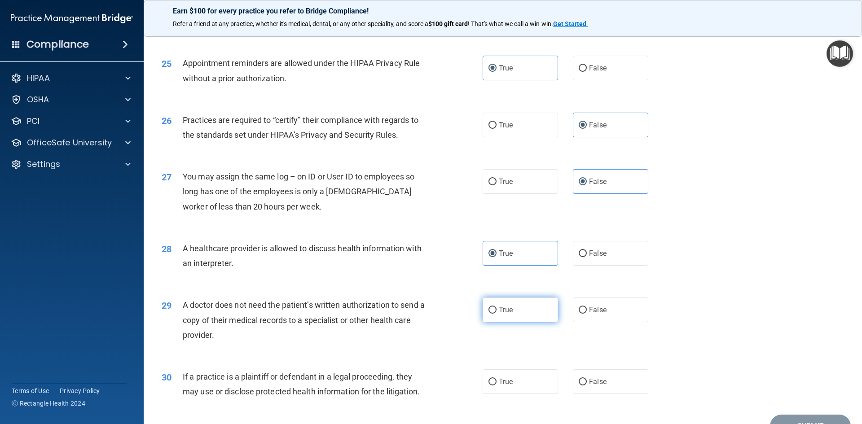
click at [525, 316] on label "True" at bounding box center [519, 310] width 75 height 25
click at [496, 314] on input "True" at bounding box center [492, 310] width 8 height 7
radio input "true"
click at [515, 382] on label "True" at bounding box center [519, 381] width 75 height 25
click at [496, 382] on input "True" at bounding box center [492, 382] width 8 height 7
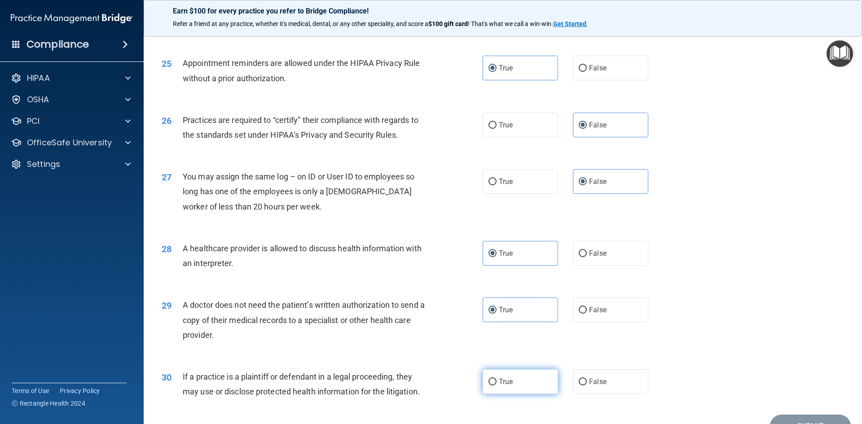
radio input "true"
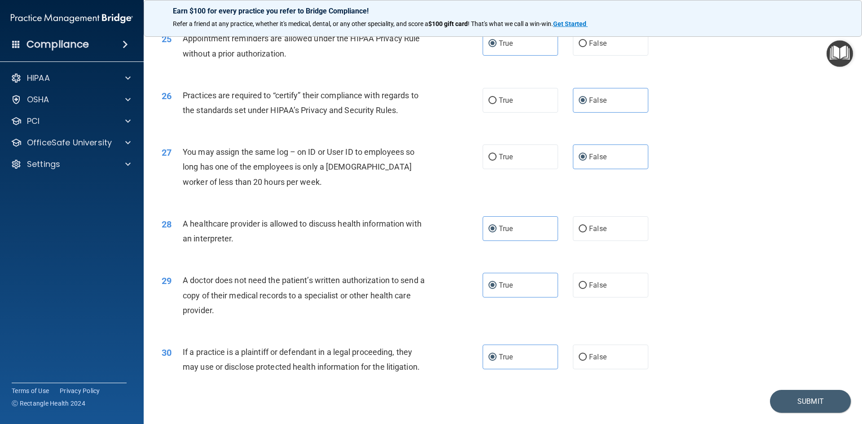
scroll to position [1665, 0]
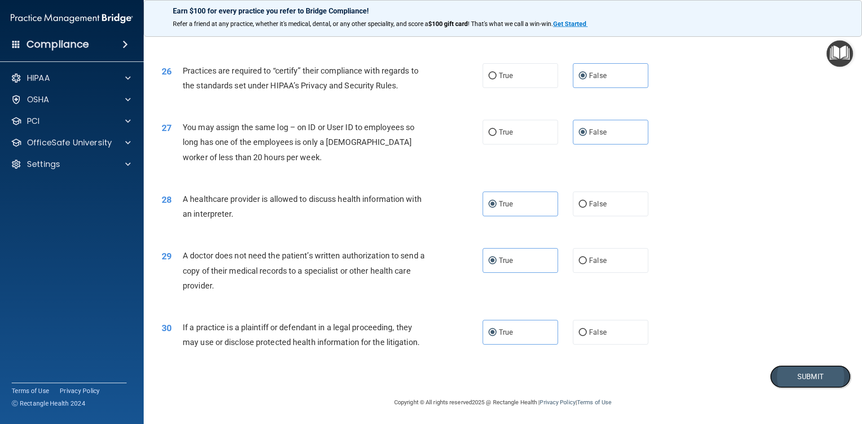
click at [821, 377] on button "Submit" at bounding box center [810, 376] width 81 height 23
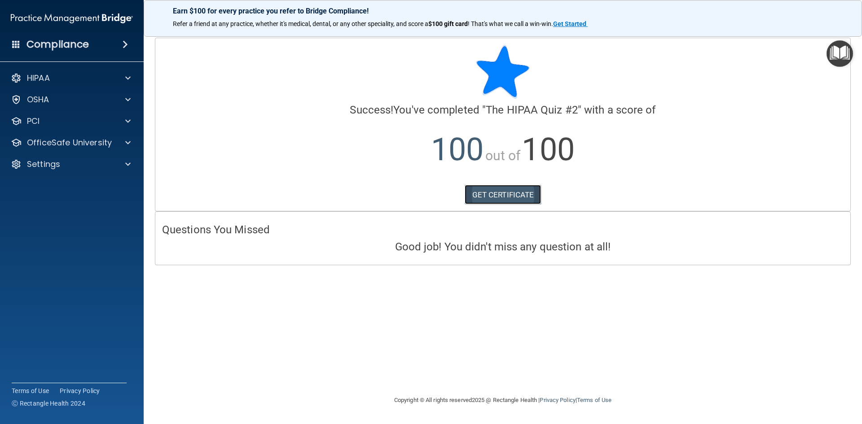
click at [497, 193] on link "GET CERTIFICATE" at bounding box center [502, 195] width 77 height 20
click at [125, 146] on span at bounding box center [127, 142] width 5 height 11
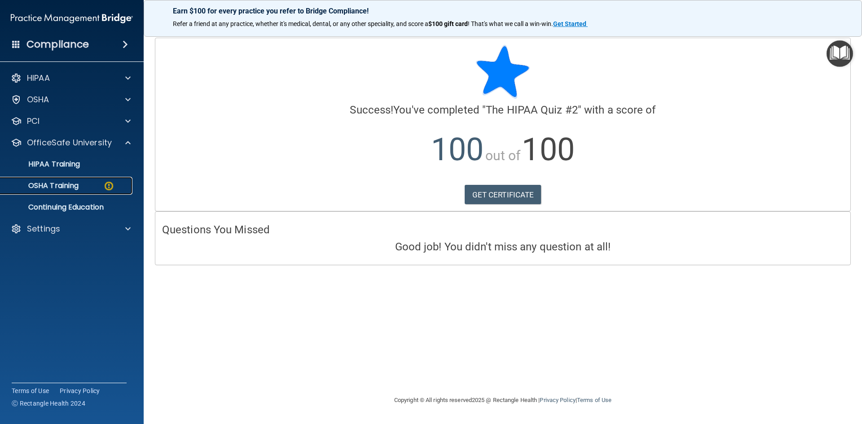
click at [110, 184] on img at bounding box center [108, 185] width 11 height 11
